Goal: Entertainment & Leisure: Consume media (video, audio)

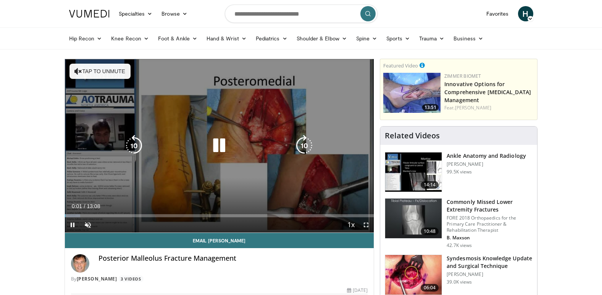
click at [223, 141] on icon "Video Player" at bounding box center [218, 145] width 21 height 21
click at [215, 145] on icon "Video Player" at bounding box center [218, 145] width 21 height 21
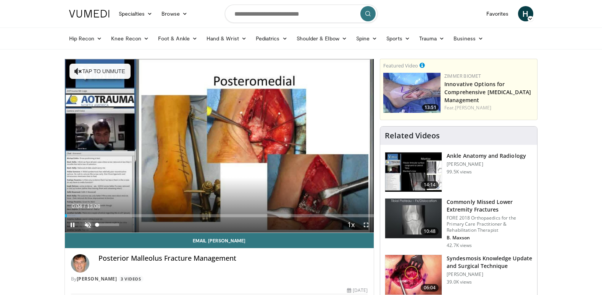
click at [92, 223] on span "Video Player" at bounding box center [87, 225] width 15 height 15
click at [72, 226] on span "Video Player" at bounding box center [72, 225] width 15 height 15
